Goal: Information Seeking & Learning: Learn about a topic

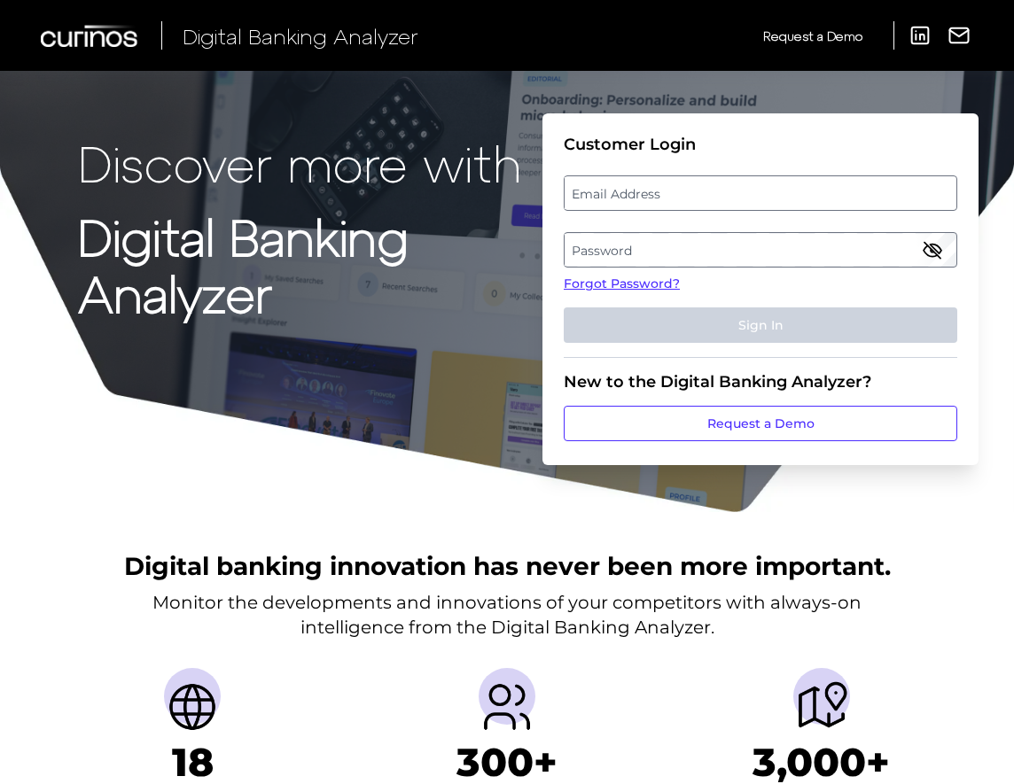
click at [638, 197] on label "Email Address" at bounding box center [760, 193] width 391 height 32
click at [638, 197] on input "email" at bounding box center [761, 192] width 394 height 35
type input "[PERSON_NAME][EMAIL_ADDRESS][PERSON_NAME][DOMAIN_NAME]"
click at [897, 248] on label "Password" at bounding box center [760, 250] width 391 height 32
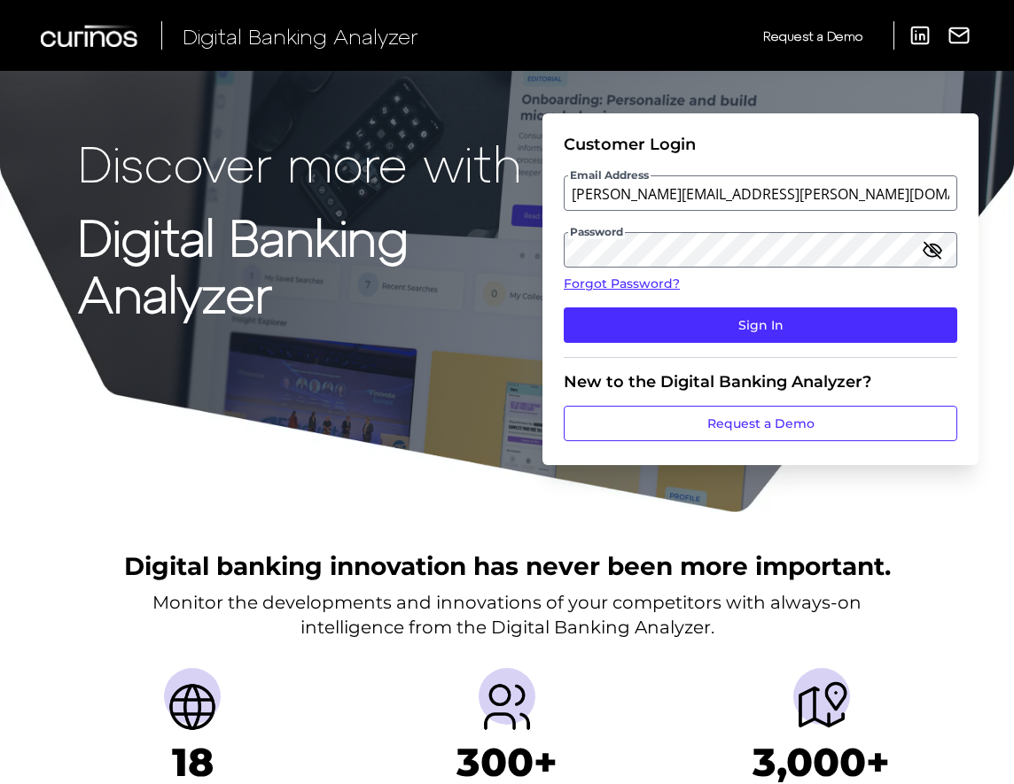
click at [931, 244] on icon "button" at bounding box center [933, 250] width 18 height 12
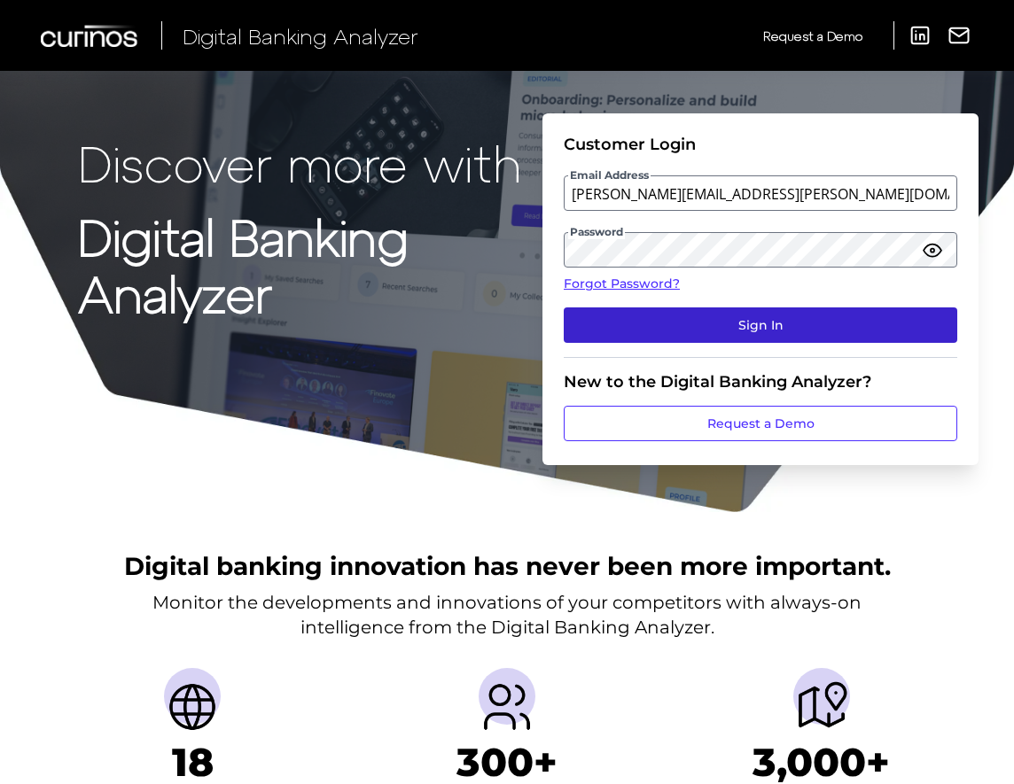
click at [831, 315] on button "Sign In" at bounding box center [761, 325] width 394 height 35
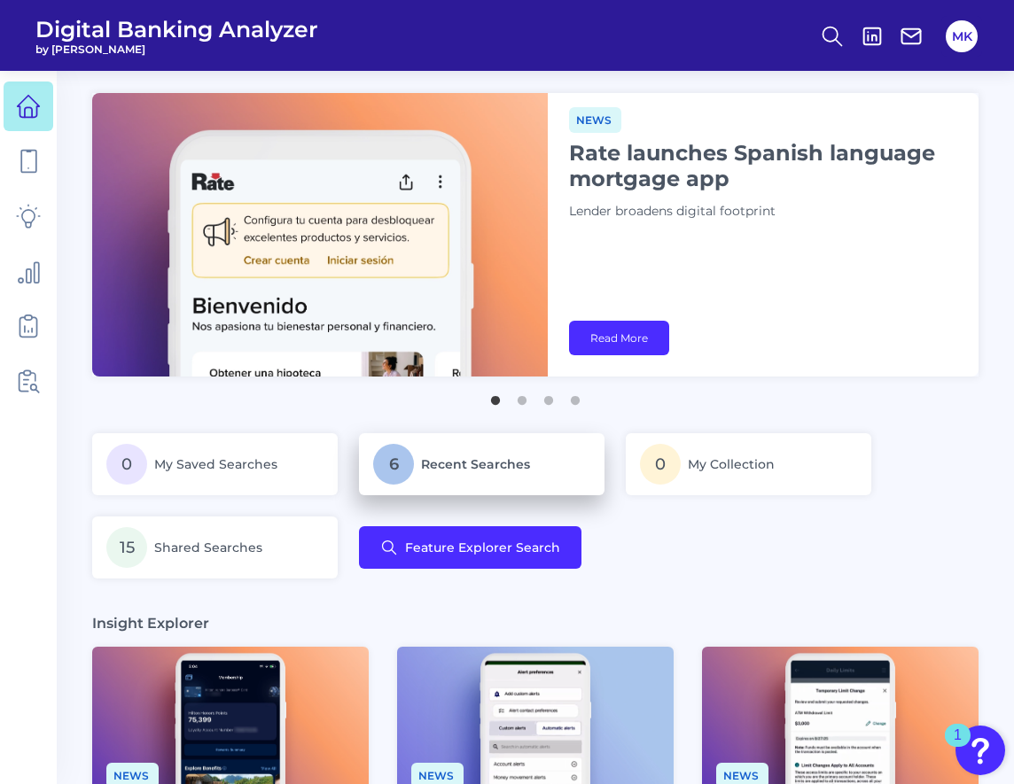
click at [486, 455] on p "6 Recent Searches" at bounding box center [481, 464] width 217 height 41
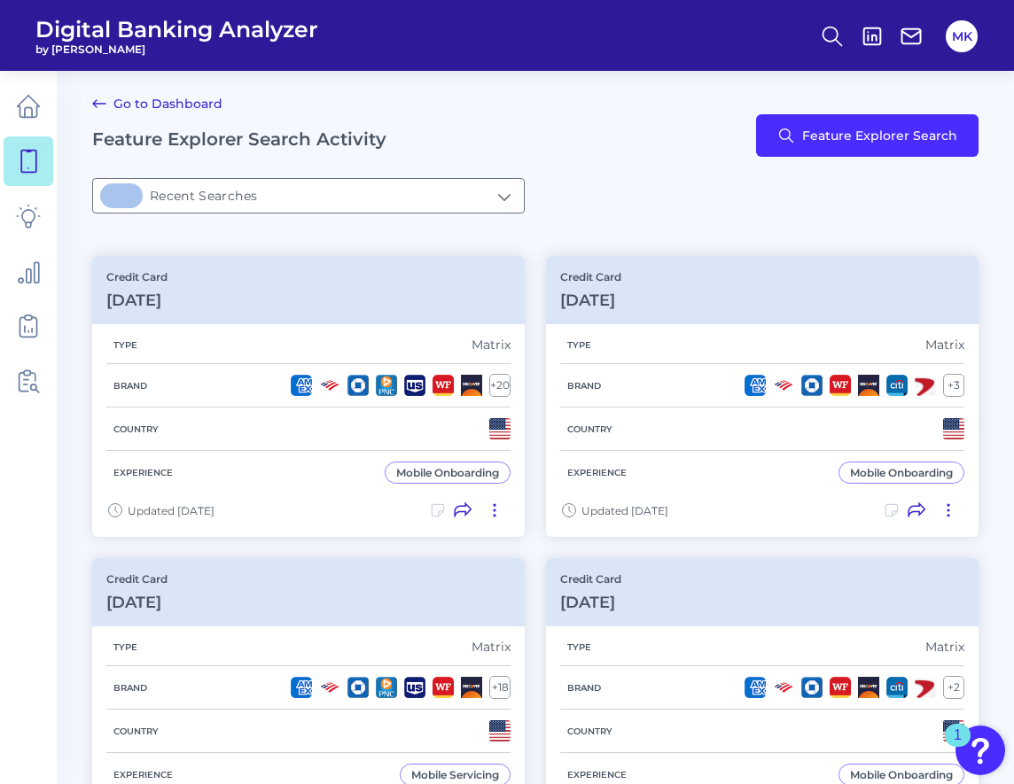
type input "6Recent Searches"
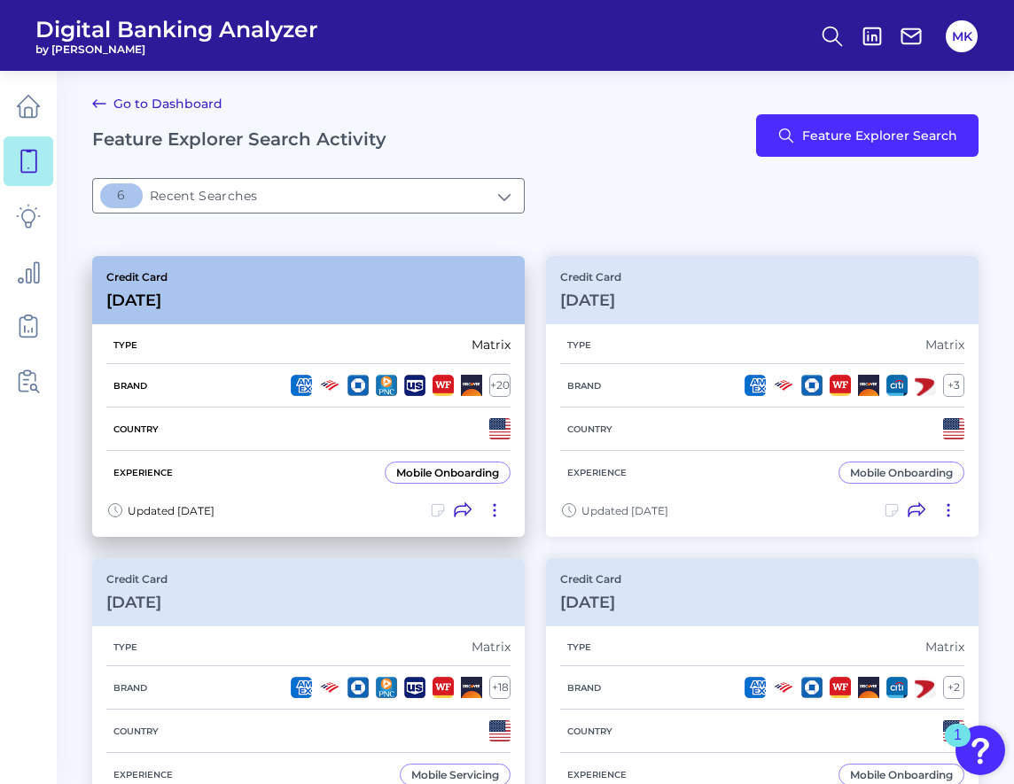
click at [280, 310] on div "Credit Card [DATE]" at bounding box center [308, 290] width 433 height 68
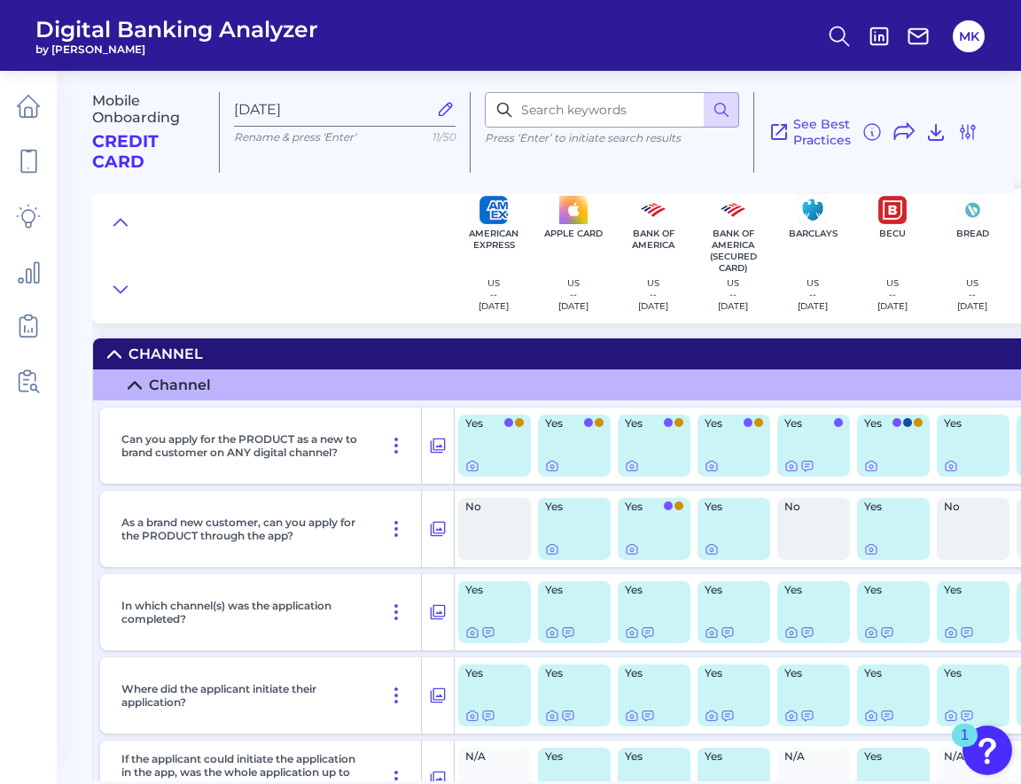
click at [119, 280] on button at bounding box center [120, 289] width 28 height 25
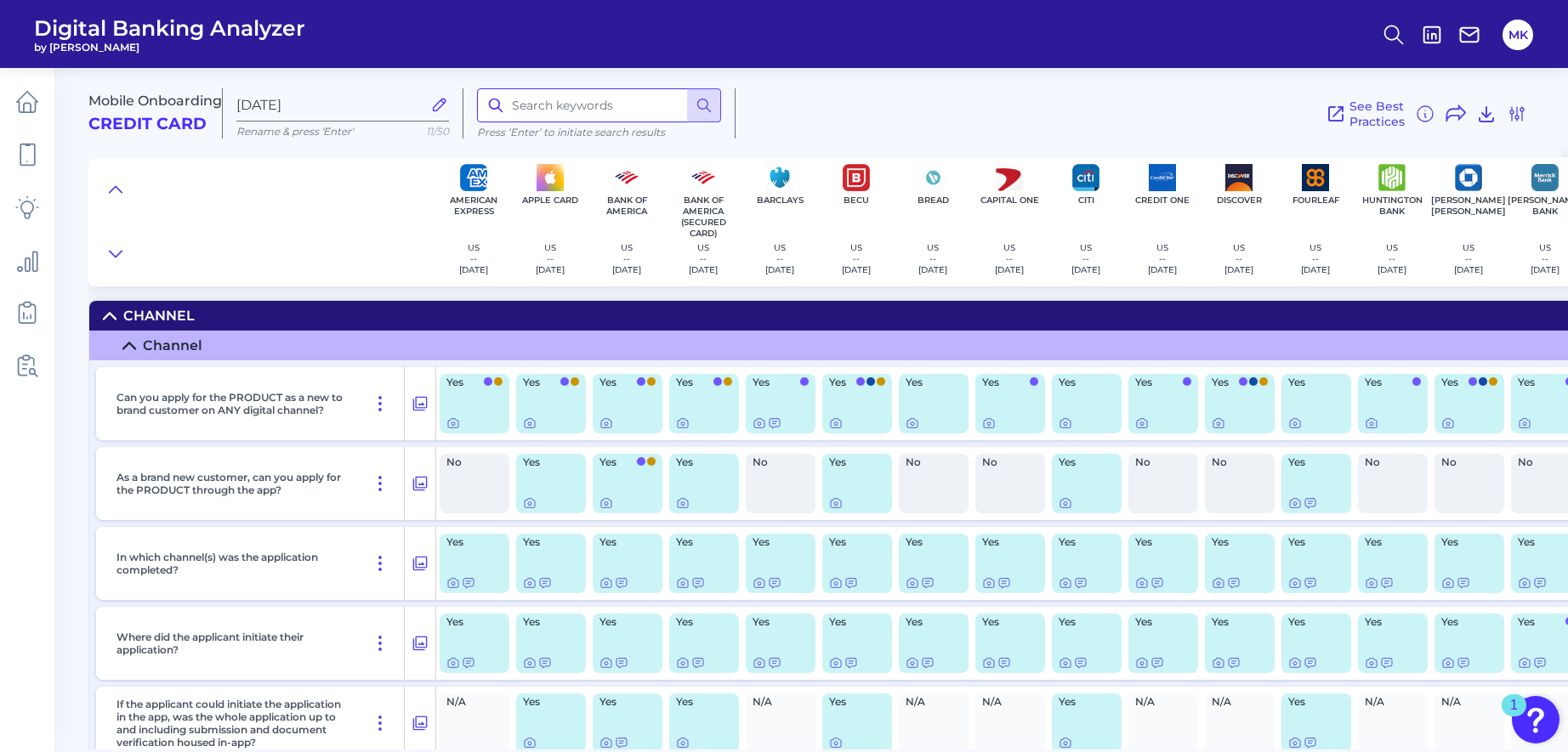
click at [546, 108] on input at bounding box center [599, 105] width 244 height 34
type input "authorized"
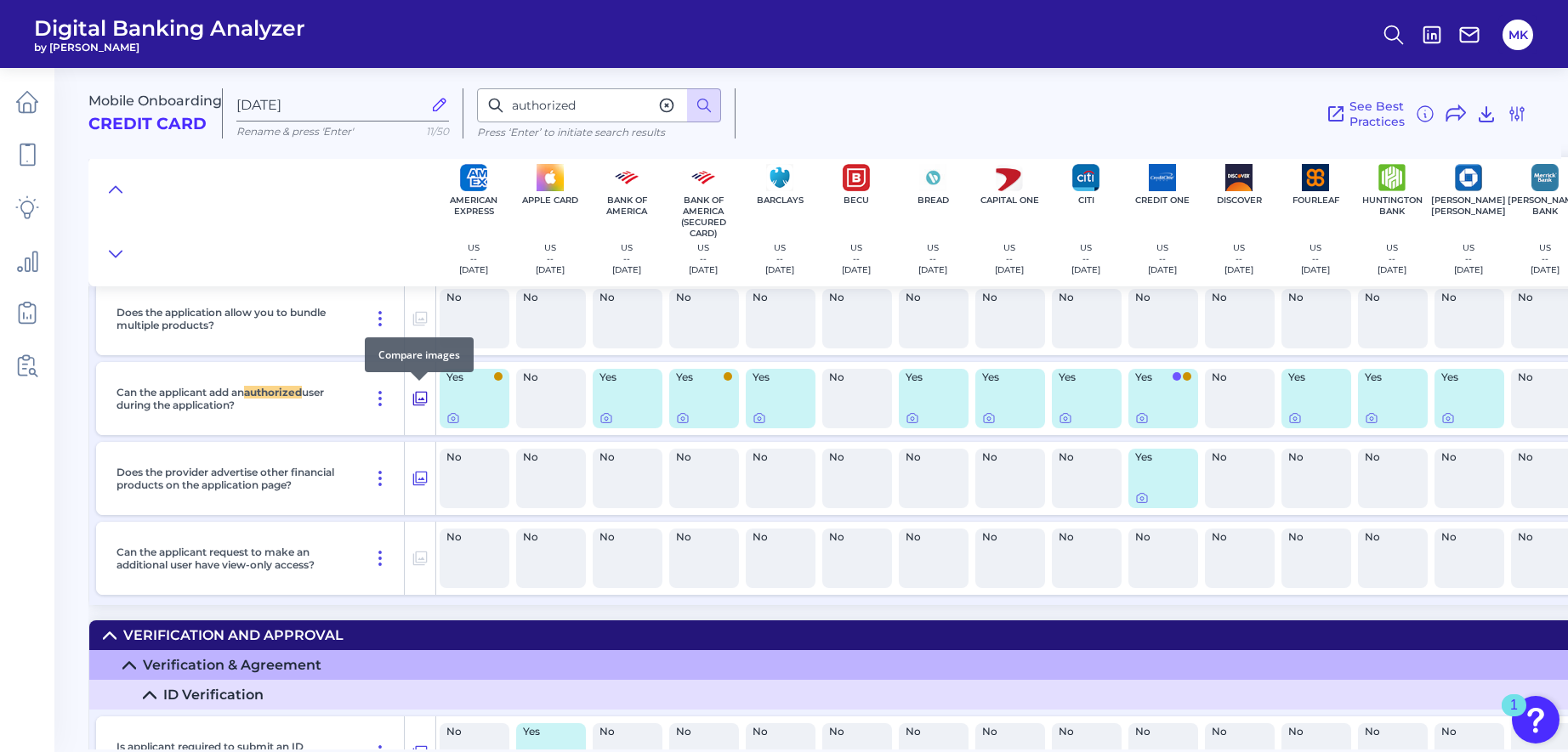
click at [417, 392] on icon at bounding box center [420, 398] width 17 height 20
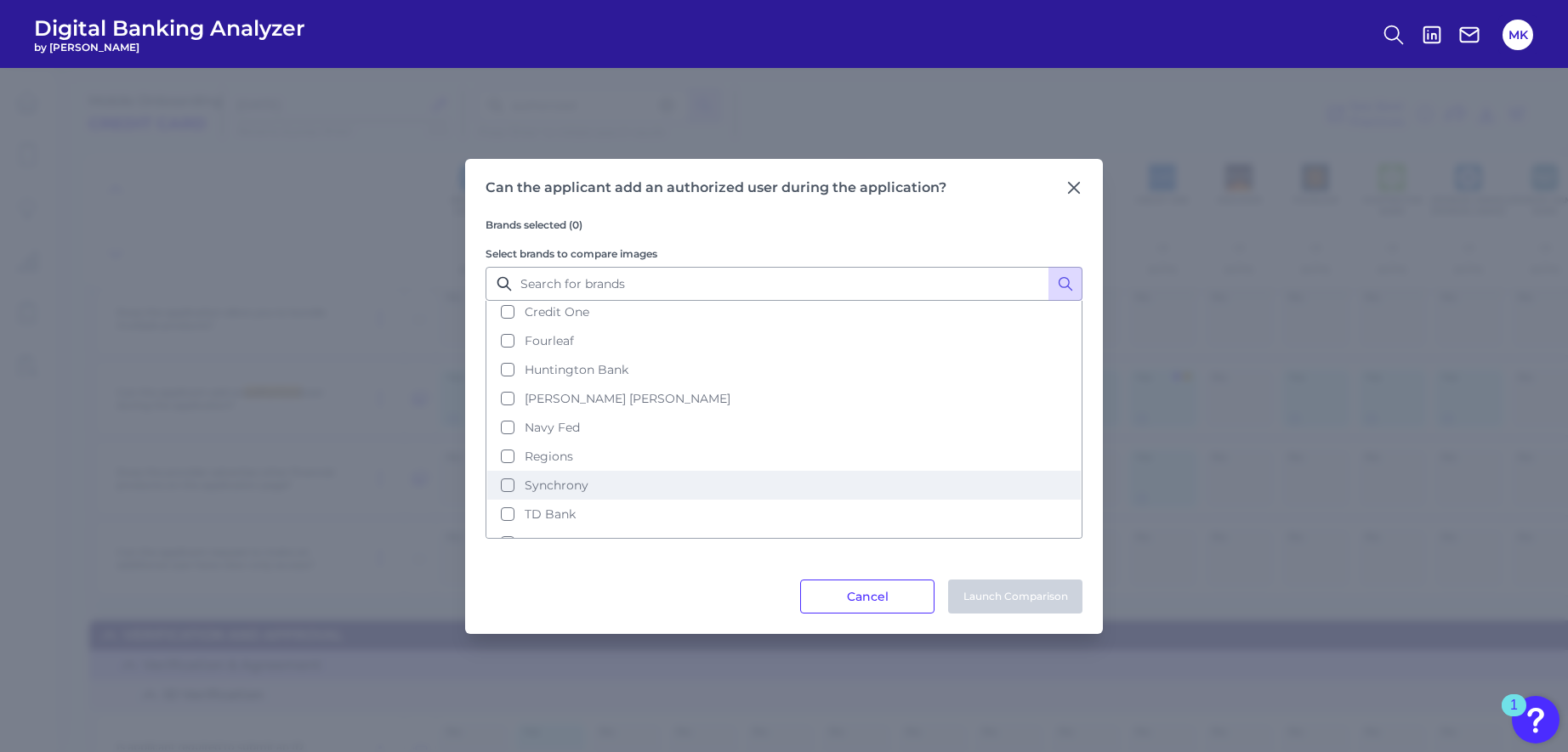
scroll to position [314, 0]
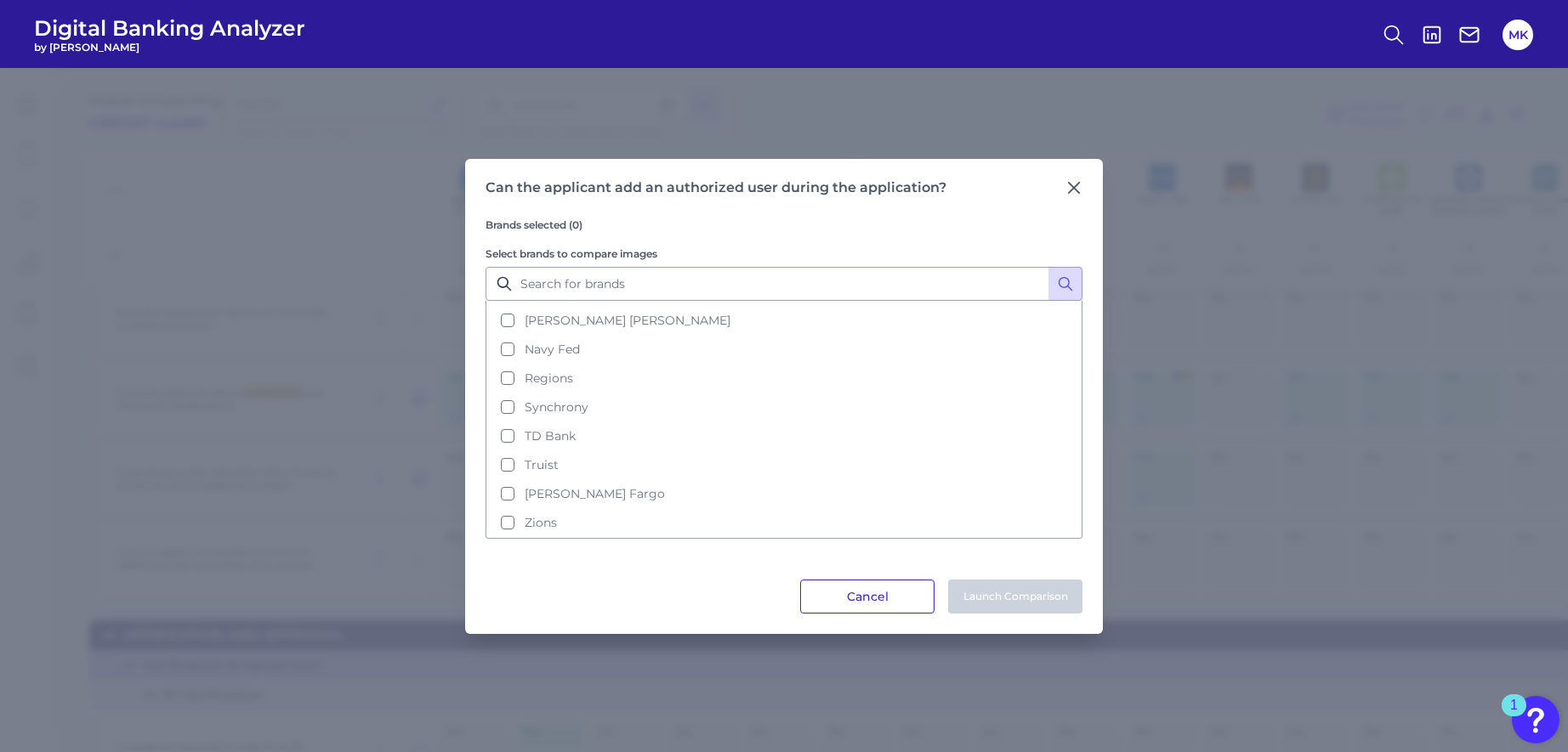
click at [832, 587] on button "Cancel" at bounding box center [867, 596] width 134 height 34
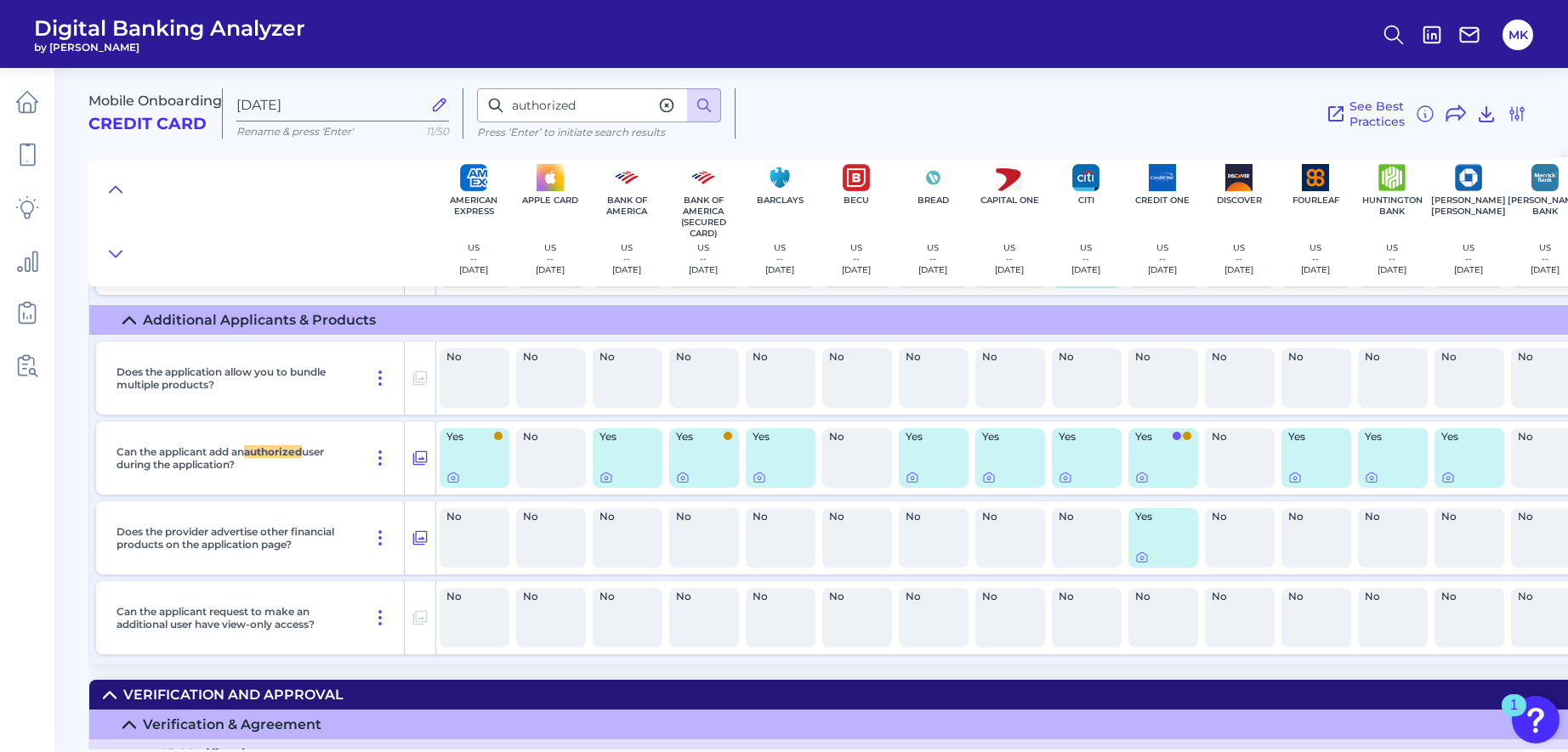
scroll to position [7837, 33]
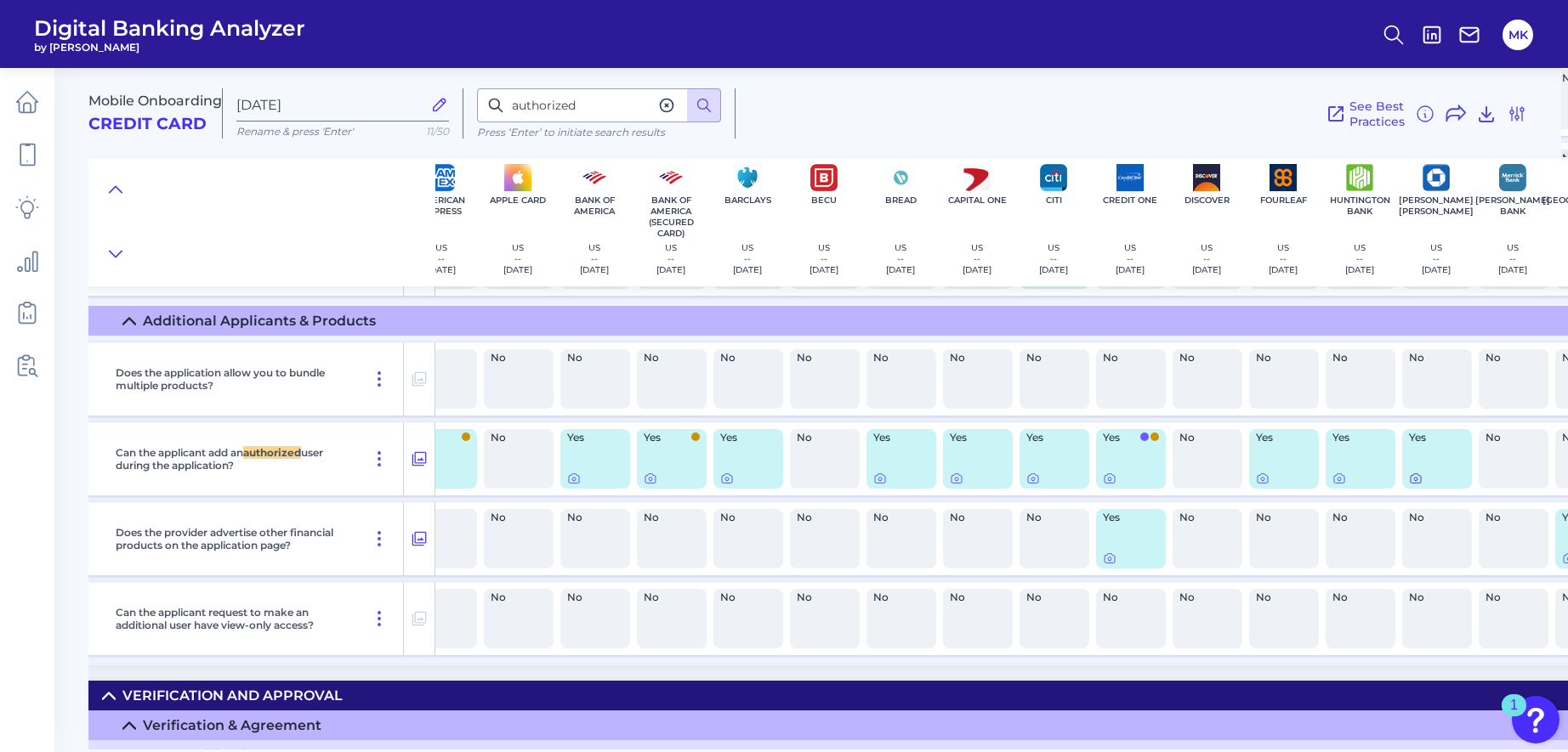
click at [979, 475] on icon at bounding box center [1416, 479] width 13 height 13
click at [979, 475] on icon at bounding box center [1415, 480] width 11 height 10
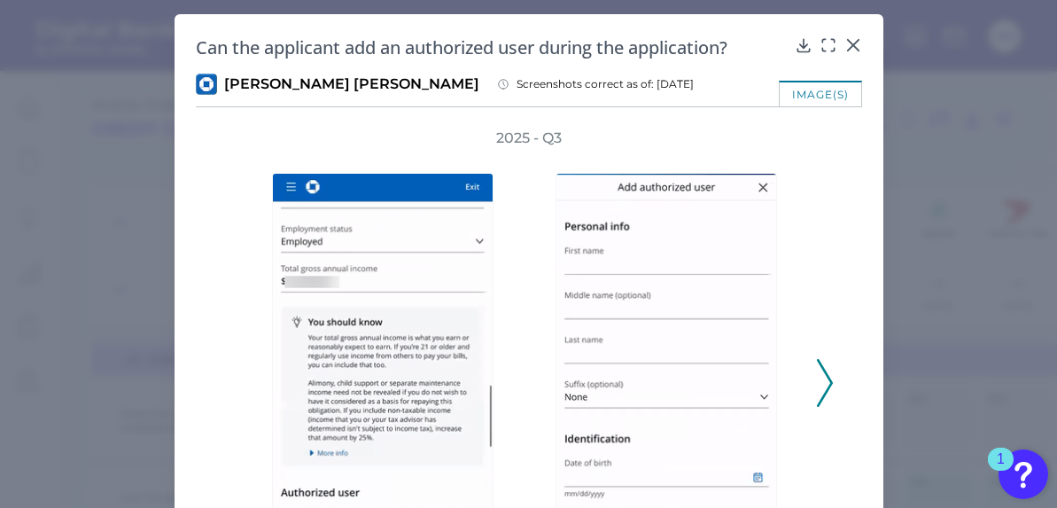
click at [862, 45] on icon at bounding box center [854, 45] width 18 height 18
